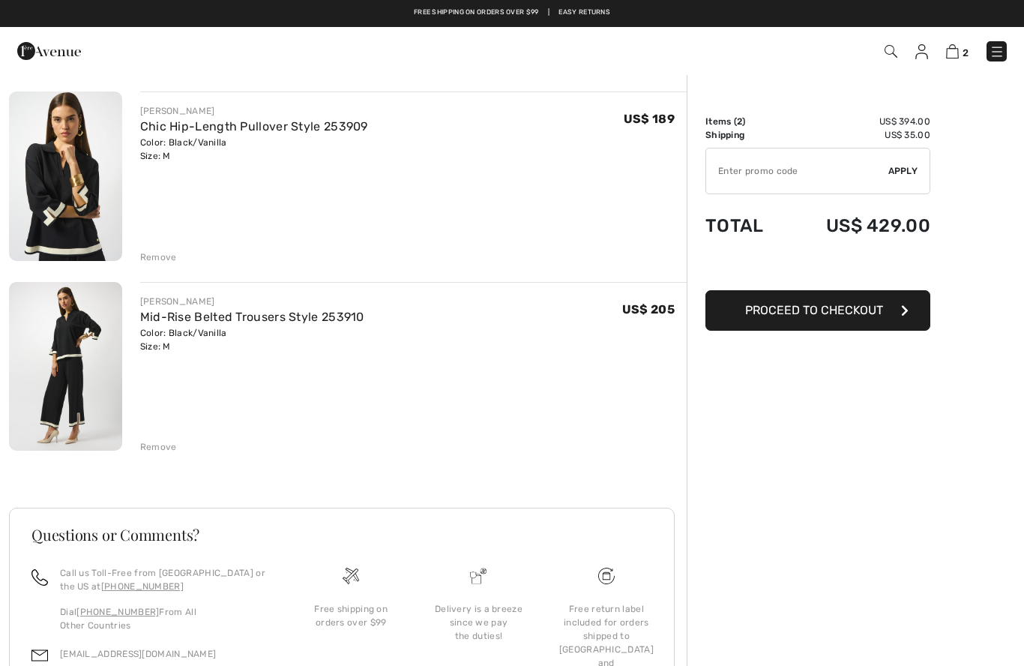
click at [476, 633] on div "Delivery is a breeze since we pay the duties!" at bounding box center [478, 622] width 103 height 40
click at [994, 54] on img at bounding box center [997, 51] width 15 height 15
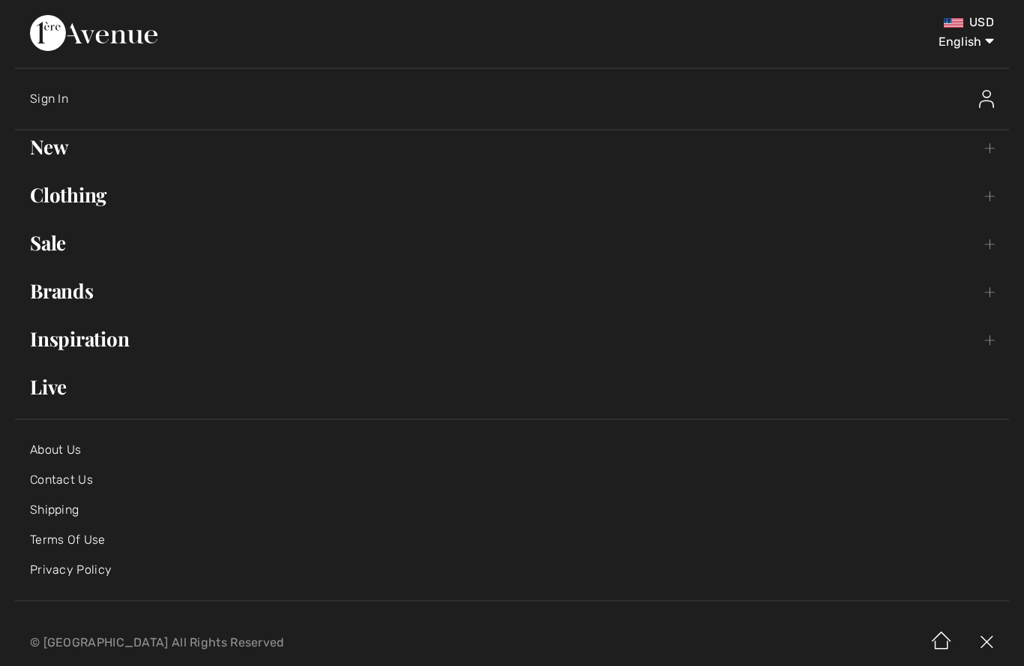
click at [112, 196] on link "Clothing Toggle submenu" at bounding box center [512, 194] width 994 height 33
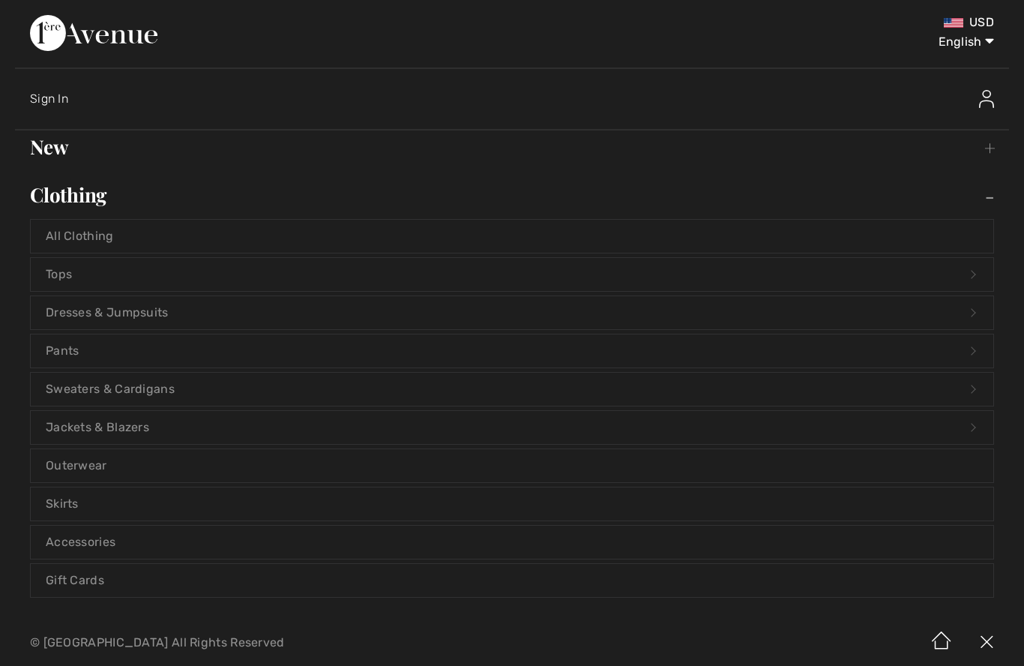
click at [63, 149] on link "New Toggle submenu" at bounding box center [512, 146] width 994 height 33
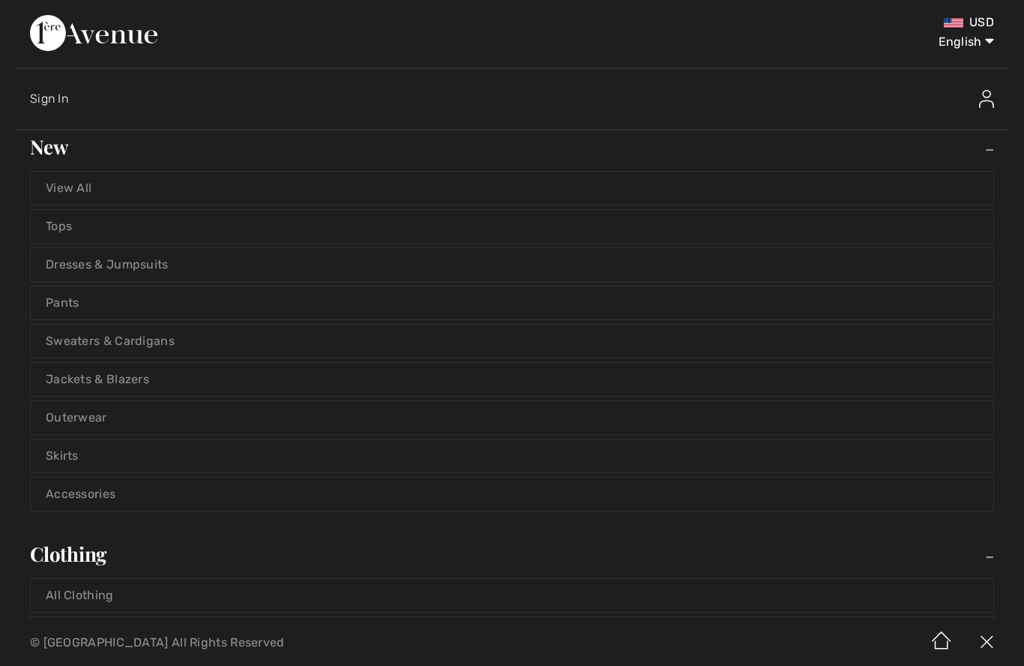
click at [157, 266] on link "Dresses & Jumpsuits" at bounding box center [512, 264] width 963 height 33
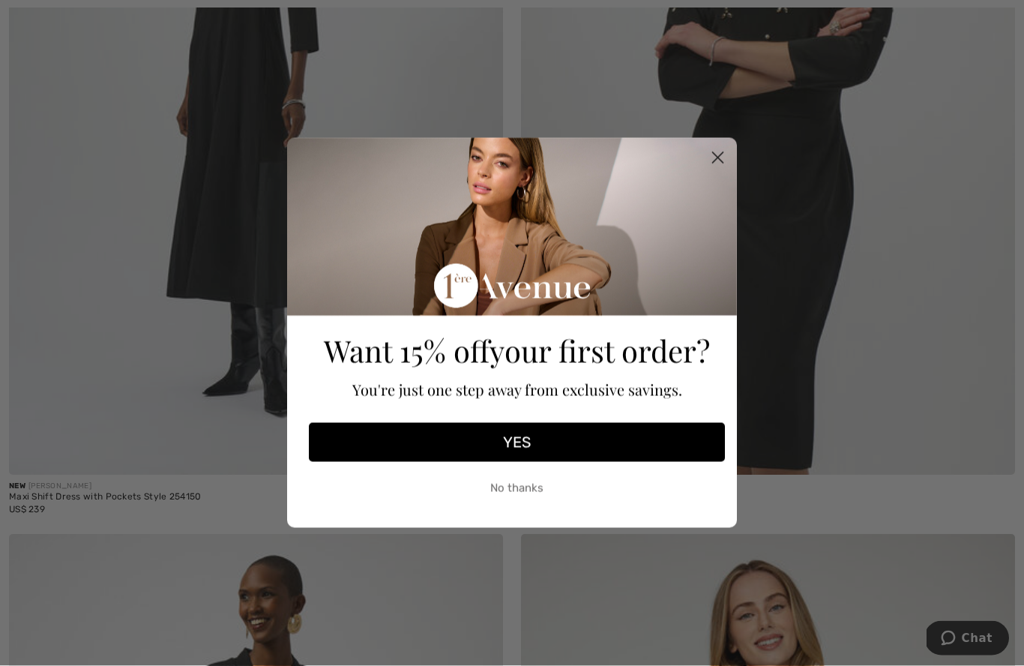
scroll to position [1315, 0]
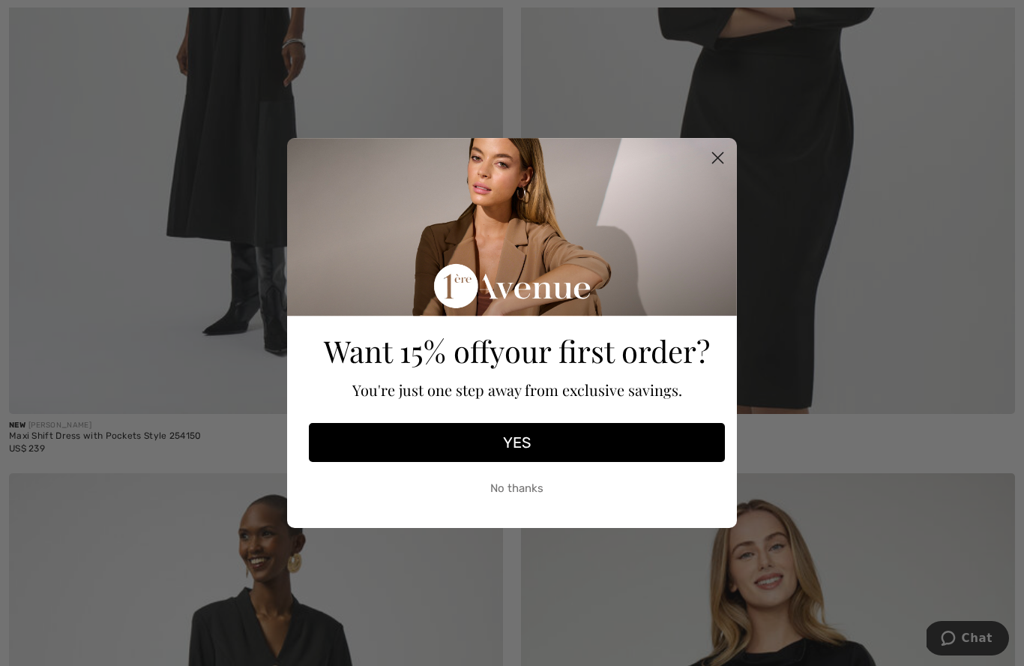
click at [723, 170] on circle "Close dialog" at bounding box center [718, 157] width 25 height 25
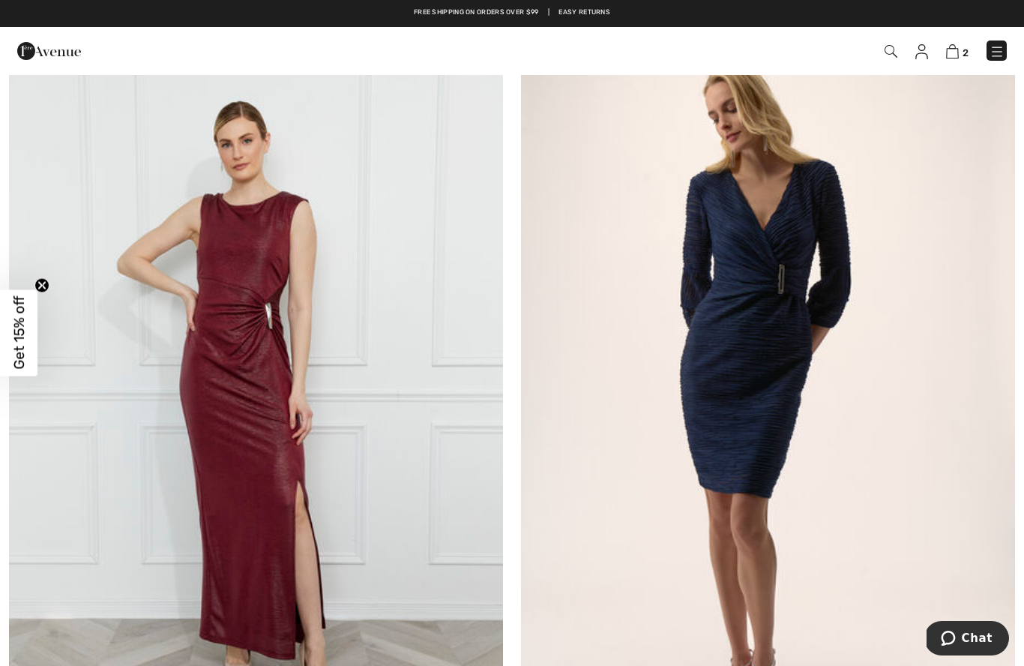
scroll to position [4154, 0]
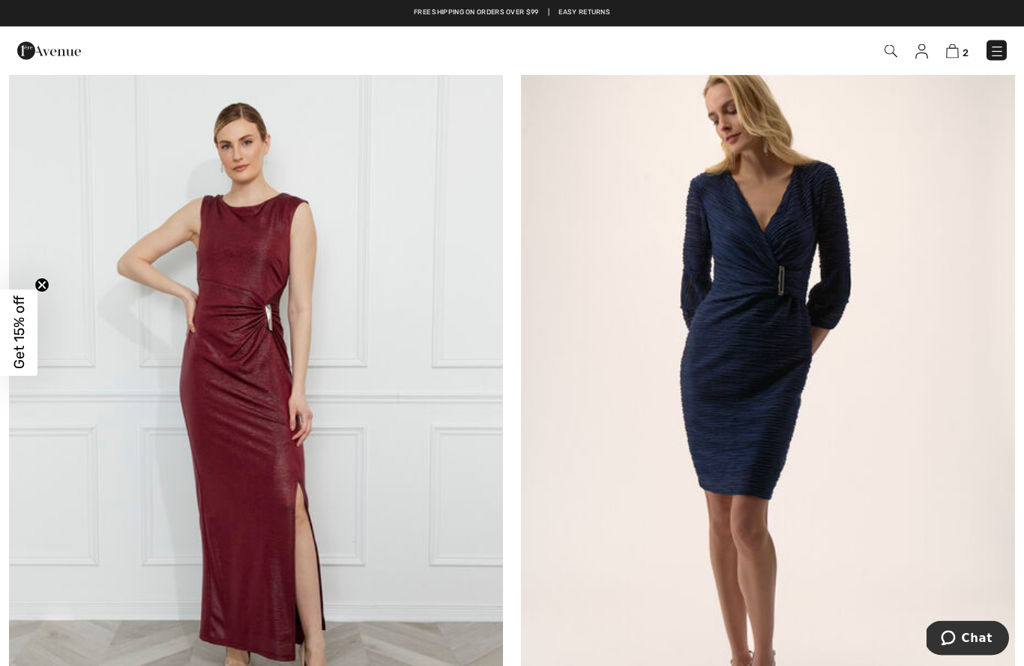
click at [409, 415] on img at bounding box center [256, 406] width 494 height 742
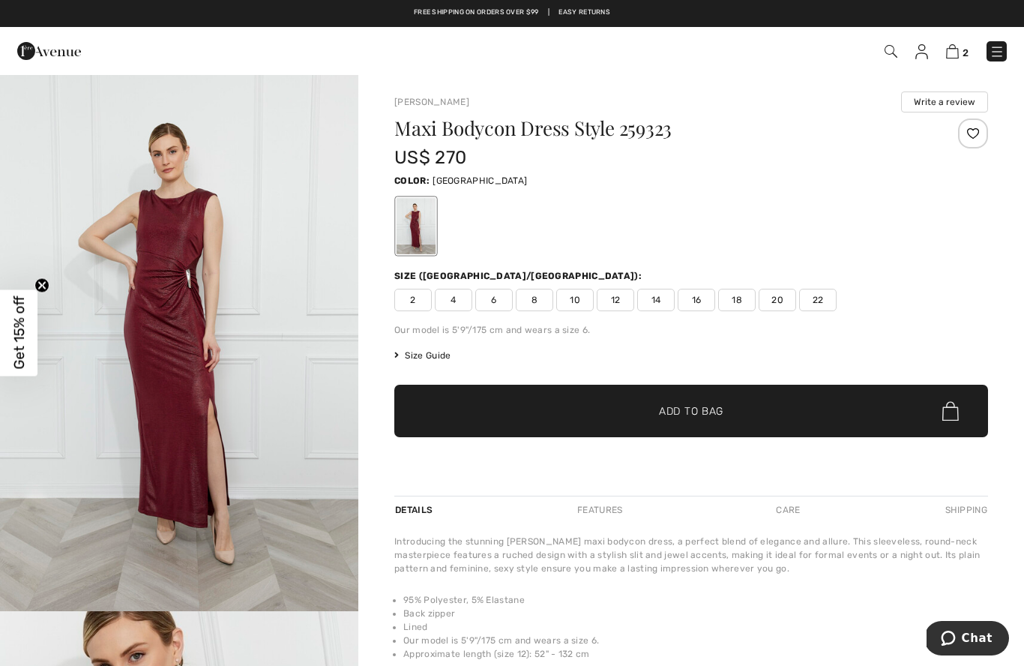
click at [660, 302] on span "14" at bounding box center [655, 300] width 37 height 22
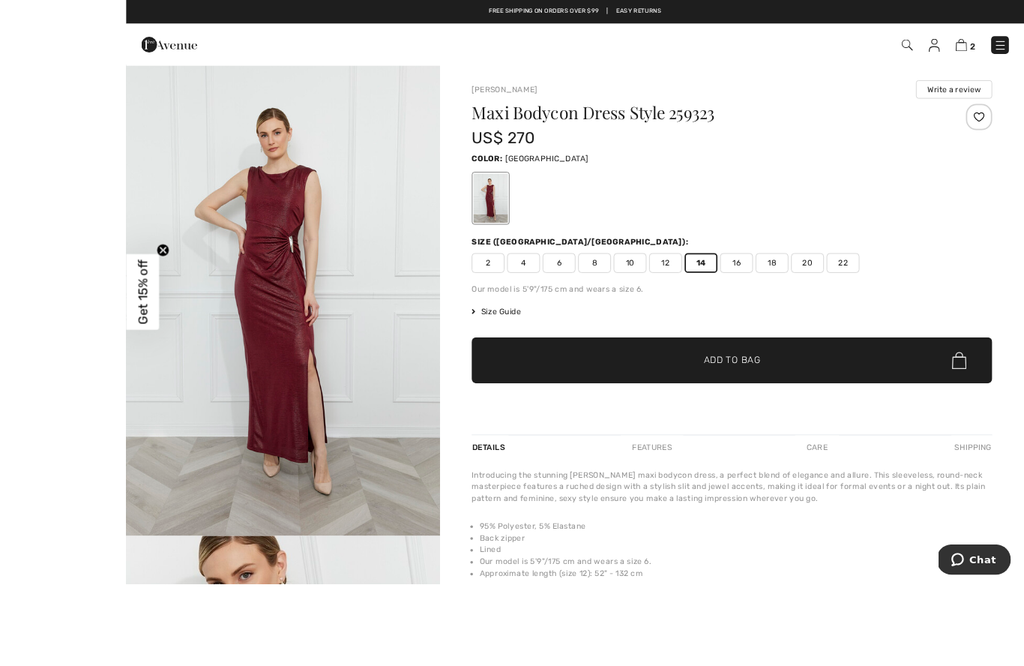
scroll to position [176, 0]
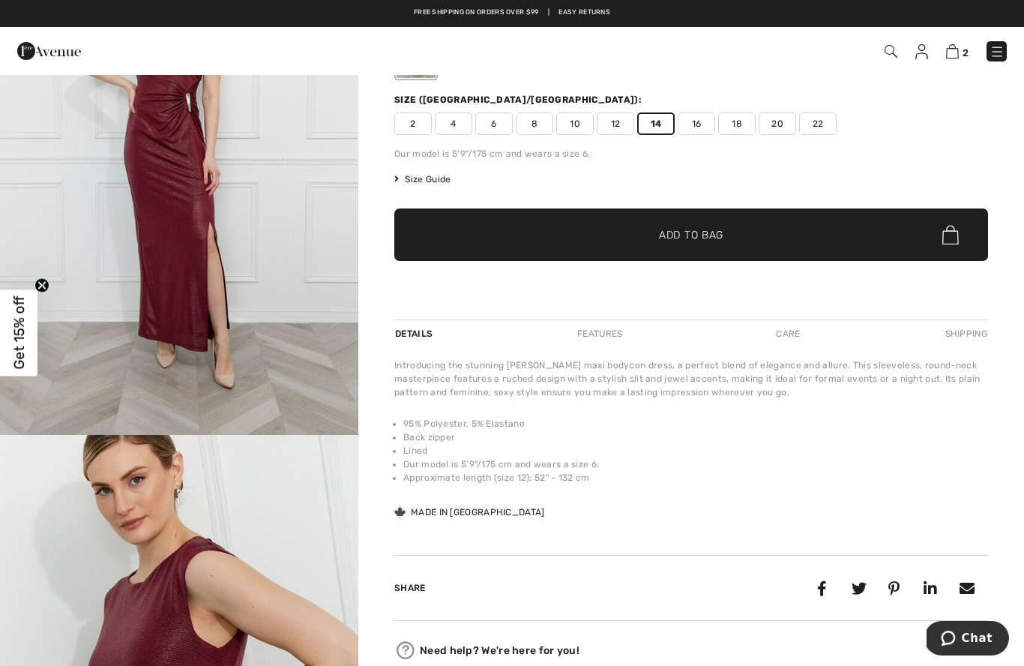
click at [736, 230] on span "✔ Added to Bag Add to Bag" at bounding box center [691, 234] width 594 height 52
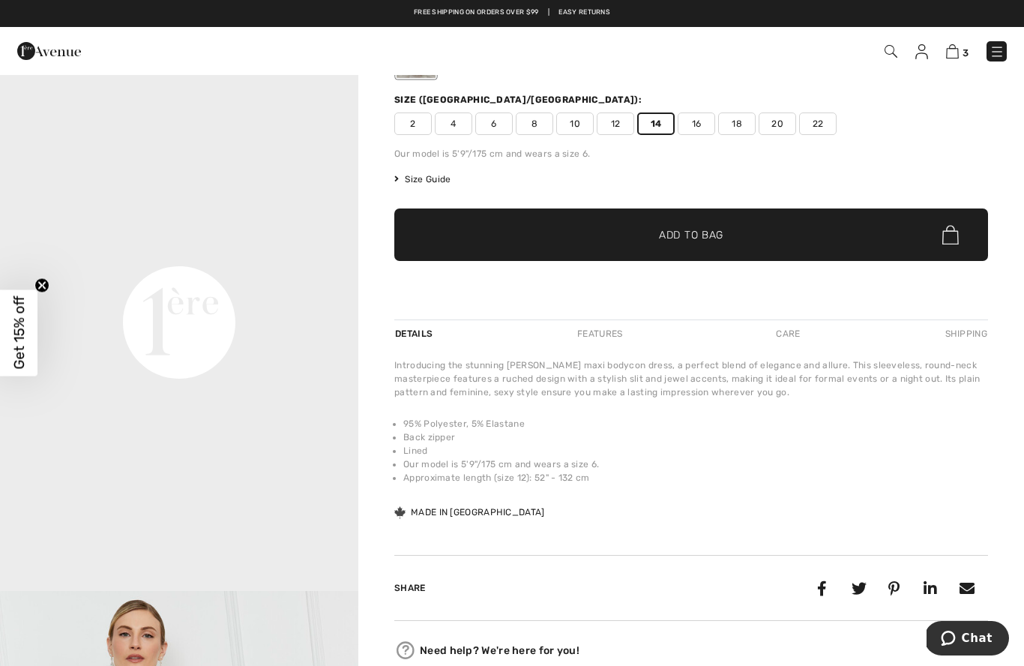
scroll to position [931, 0]
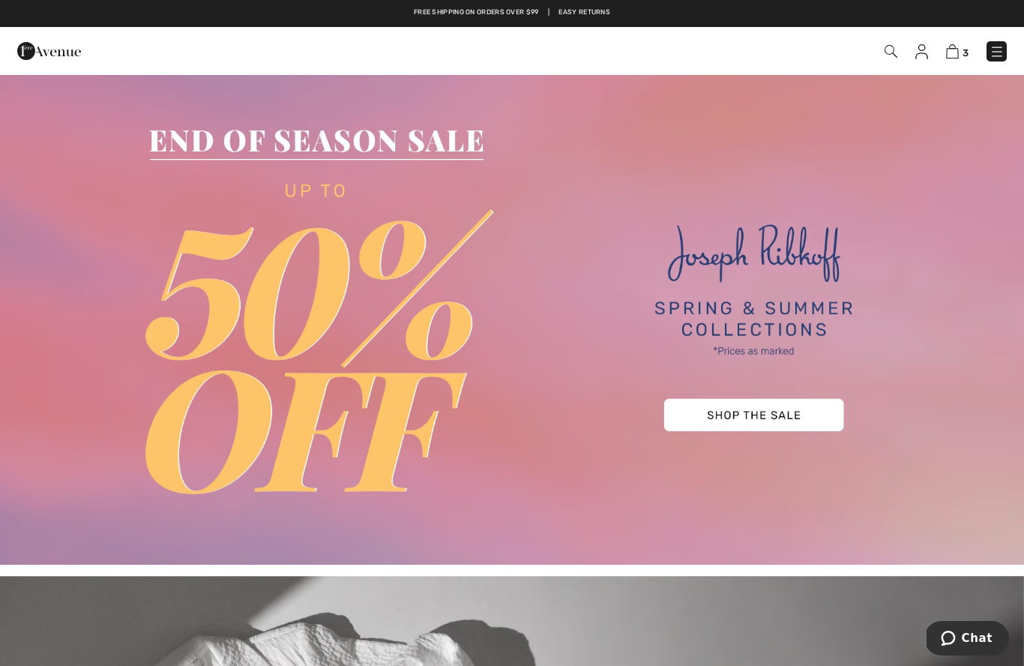
click at [1003, 53] on img at bounding box center [997, 51] width 15 height 15
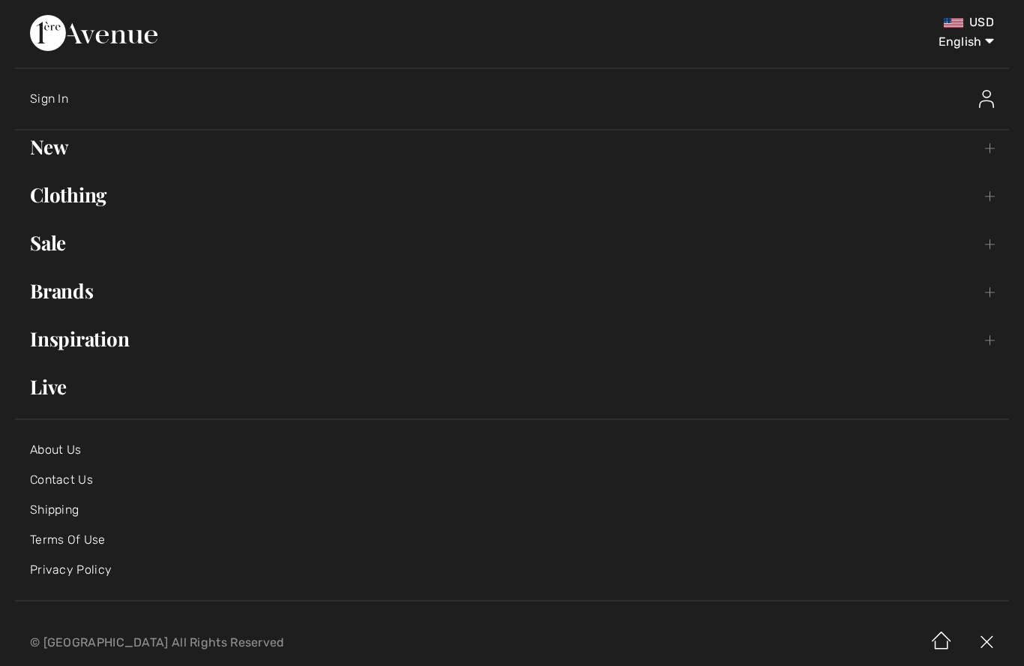
click at [87, 147] on link "New Toggle submenu" at bounding box center [512, 146] width 994 height 33
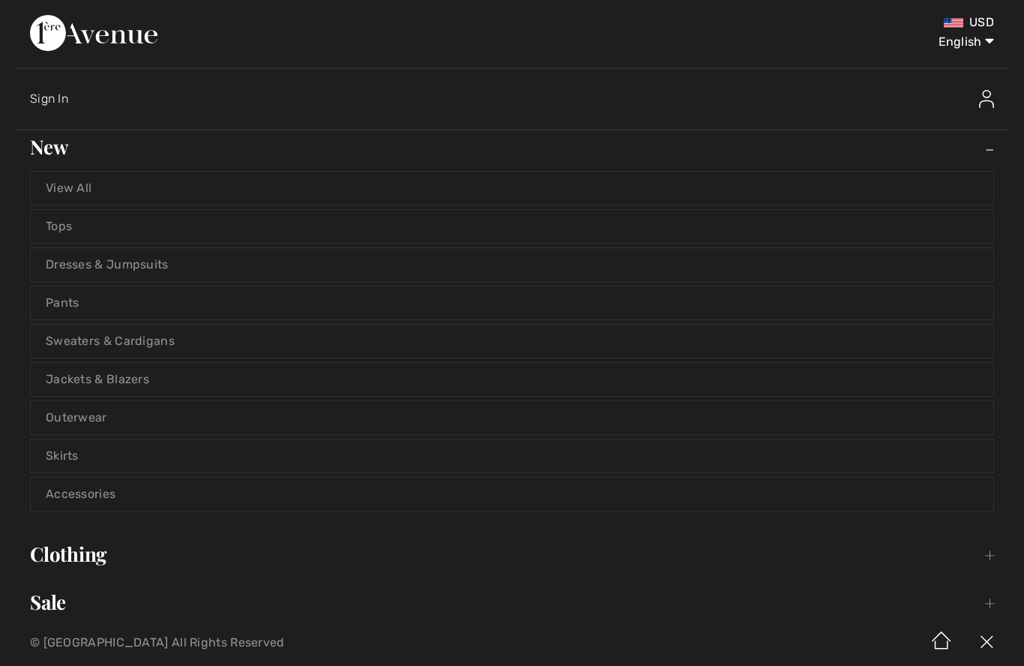
click at [135, 267] on link "Dresses & Jumpsuits" at bounding box center [512, 264] width 963 height 33
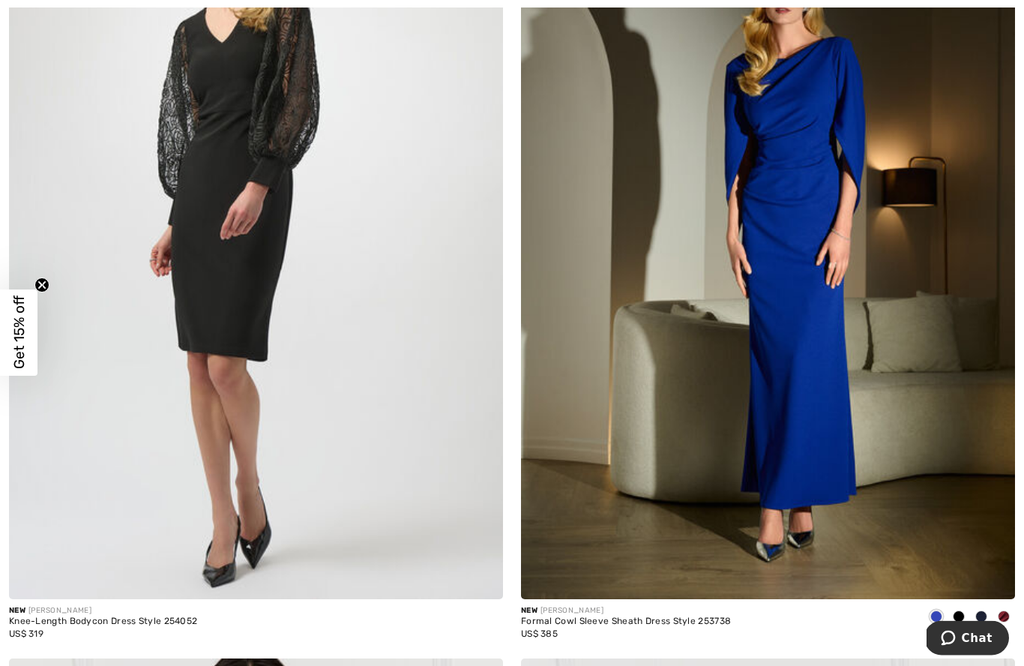
scroll to position [6889, 0]
click at [892, 412] on img at bounding box center [768, 229] width 494 height 742
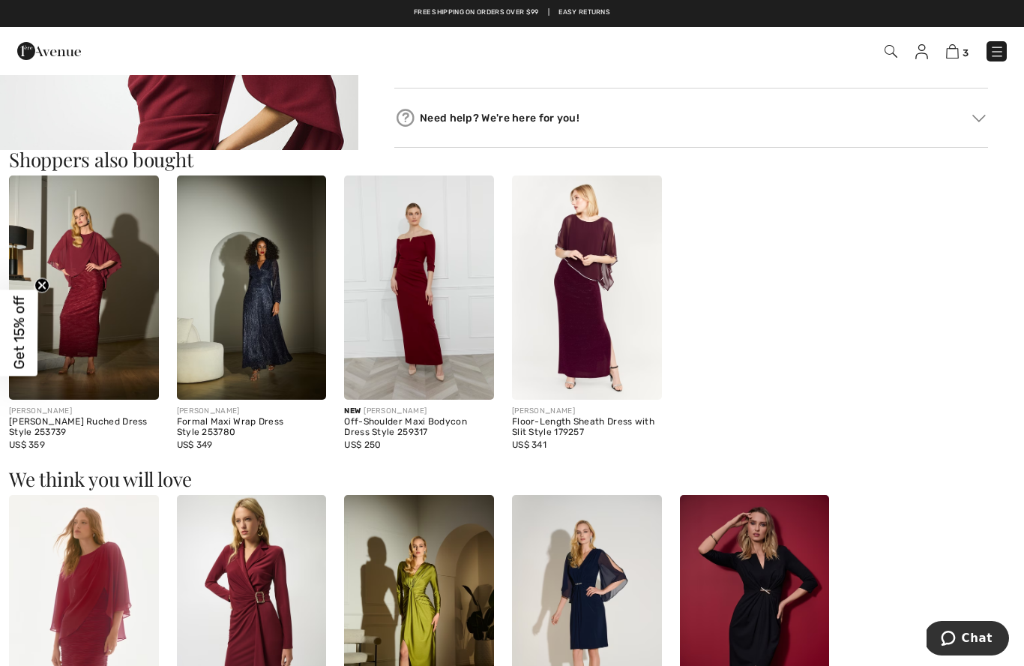
scroll to position [743, 0]
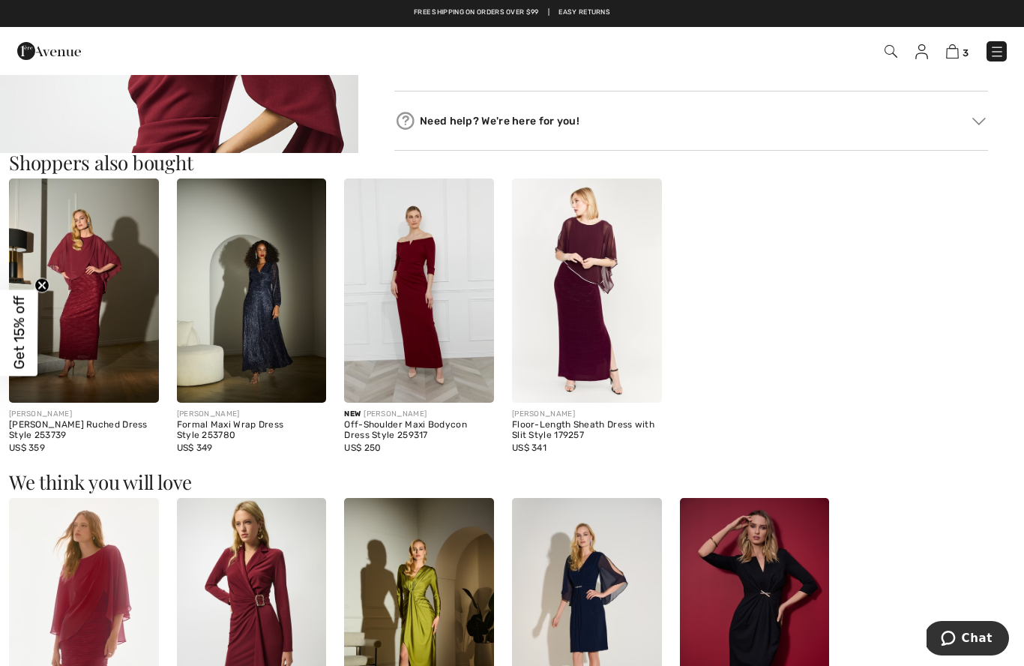
click at [424, 313] on img at bounding box center [419, 290] width 150 height 224
